Goal: Use online tool/utility: Utilize a website feature to perform a specific function

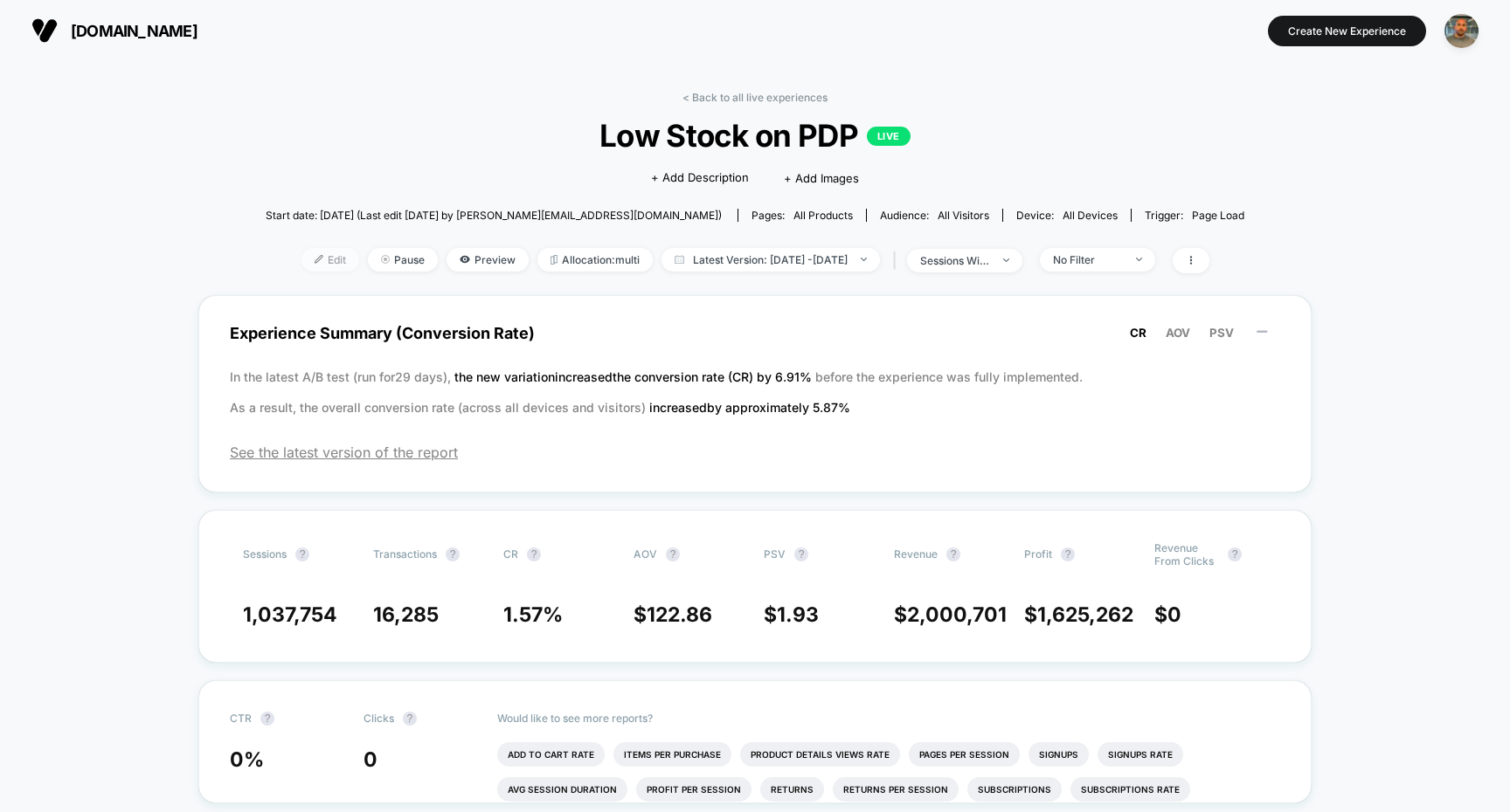
click at [301, 261] on span "Edit" at bounding box center [330, 259] width 57 height 24
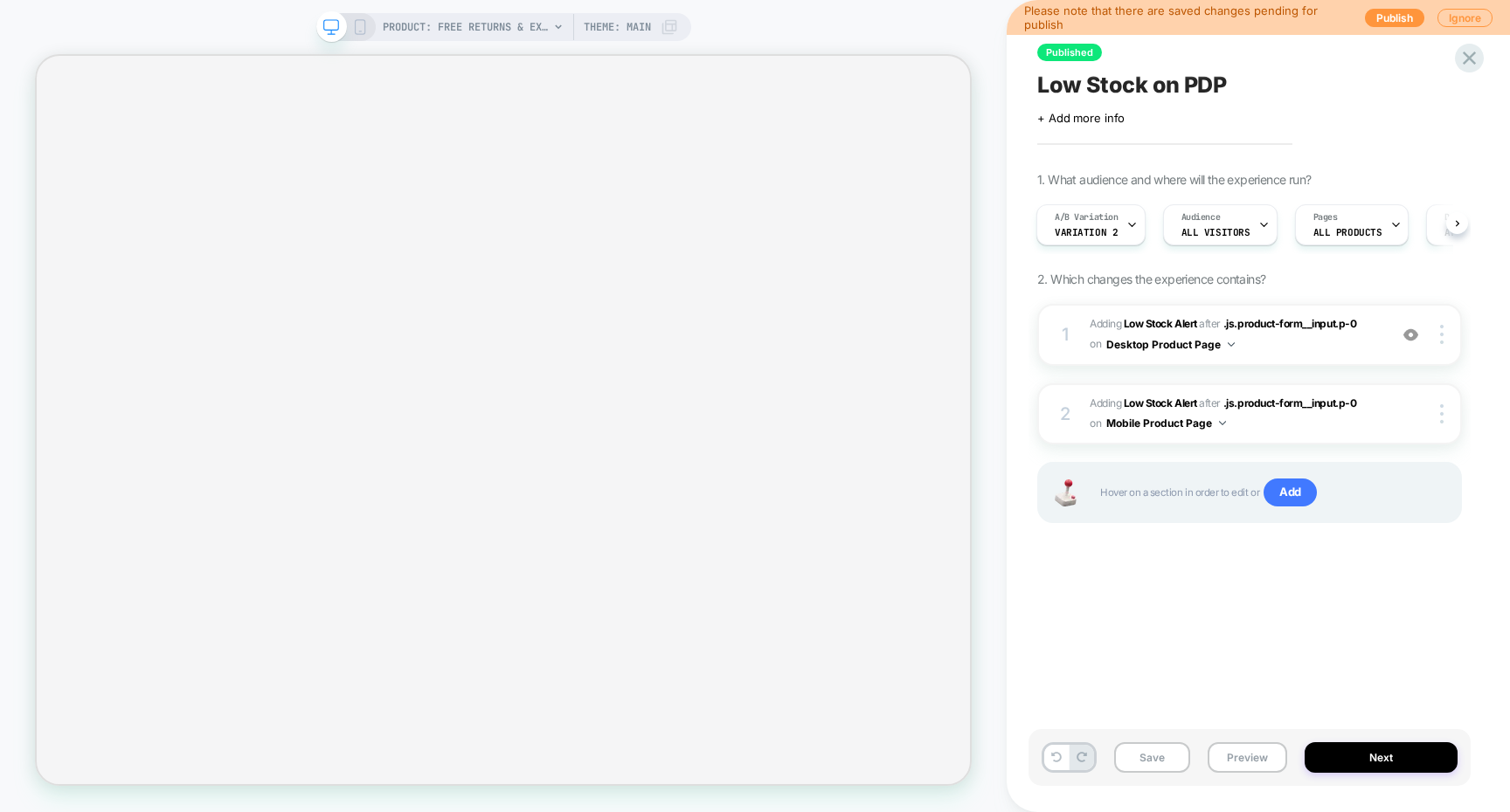
scroll to position [0, 2]
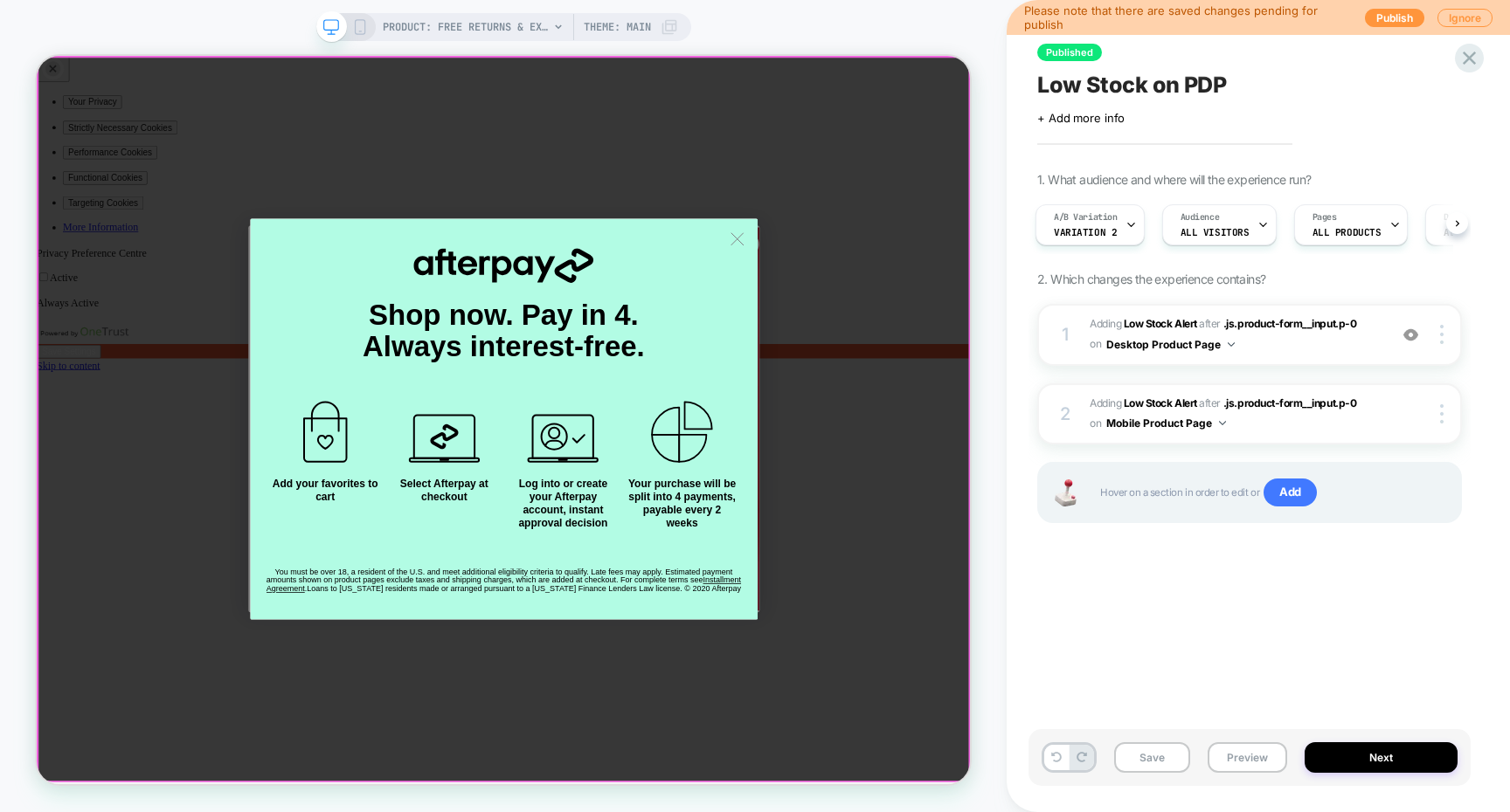
click at [814, 479] on div at bounding box center [659, 479] width 1246 height 0
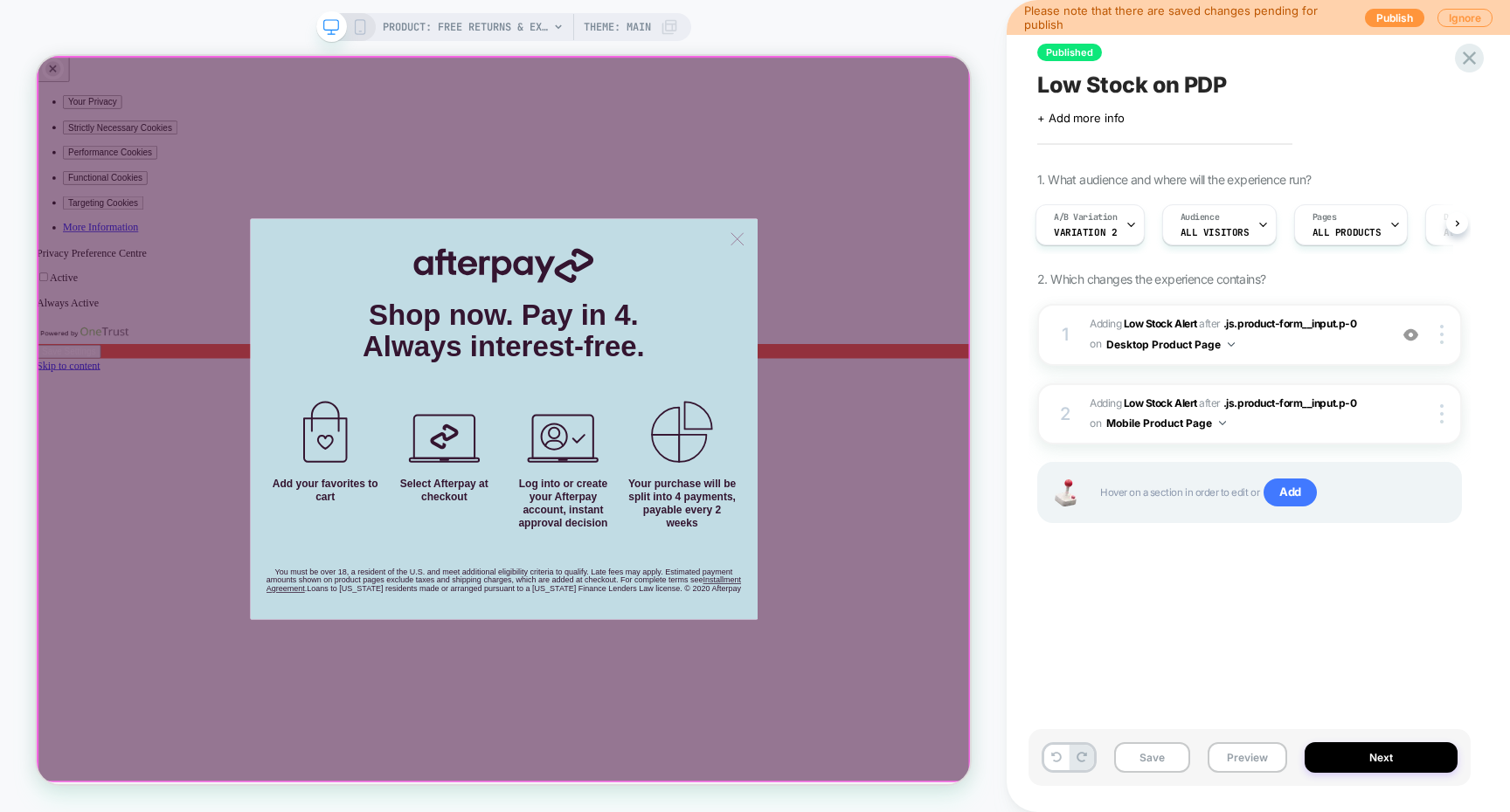
scroll to position [0, 0]
